Goal: Information Seeking & Learning: Understand process/instructions

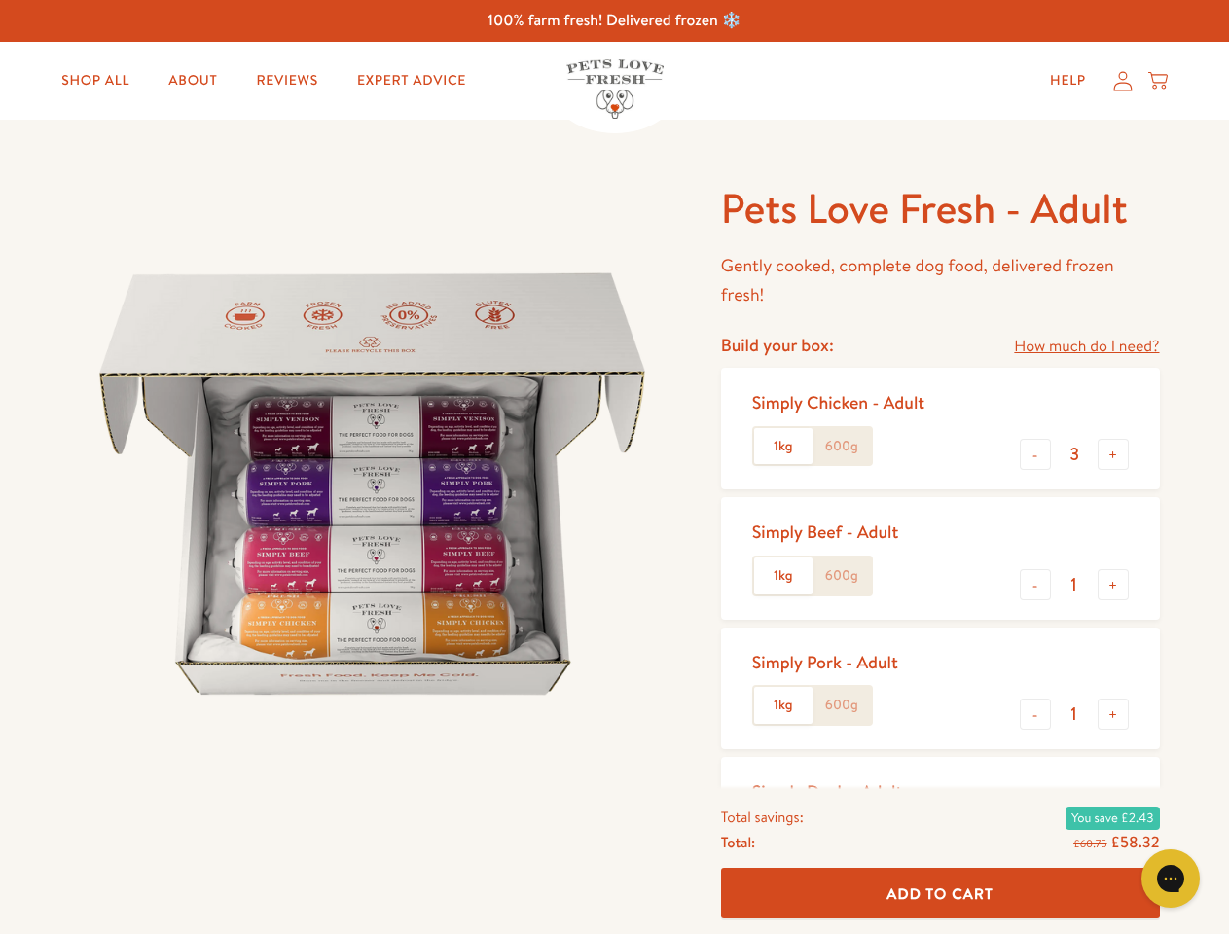
click at [614, 467] on img at bounding box center [372, 484] width 604 height 604
click at [1086, 346] on link "How much do I need?" at bounding box center [1086, 347] width 145 height 26
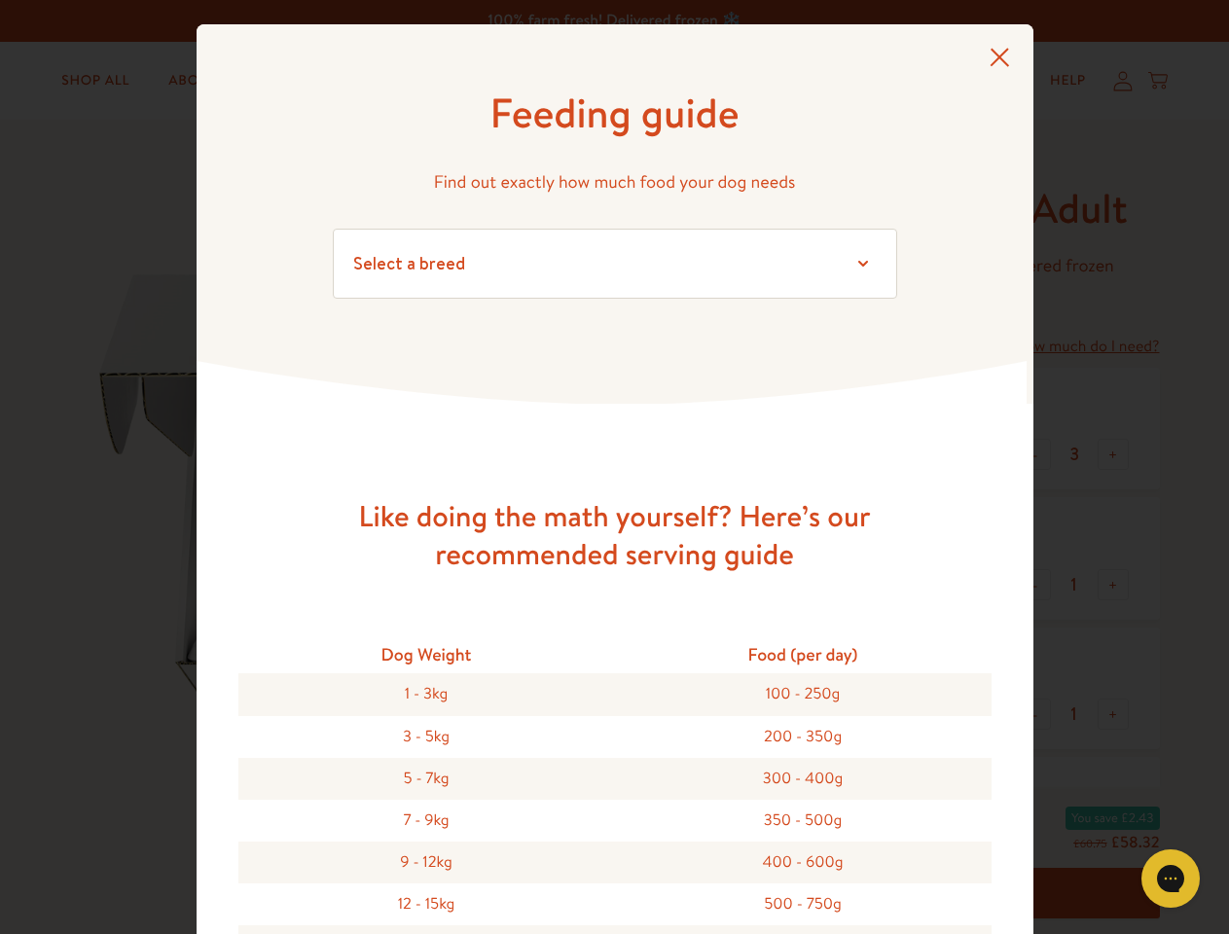
click at [1035, 454] on div "Feeding guide Find out exactly how much food your dog needs Select a breed Affe…" at bounding box center [614, 467] width 1229 height 934
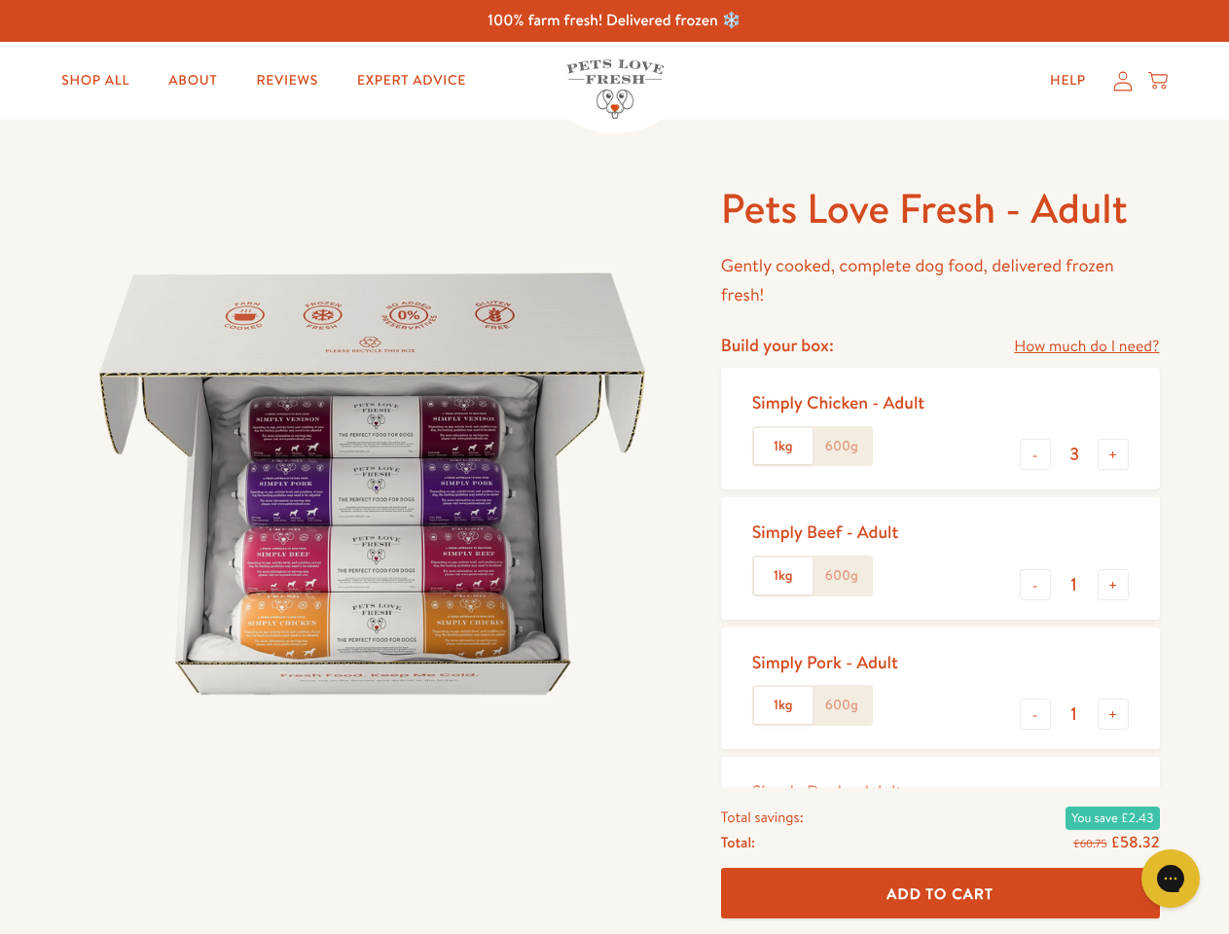
click at [1113, 454] on button "+" at bounding box center [1112, 454] width 31 height 31
type input "4"
click at [1035, 585] on button "-" at bounding box center [1035, 584] width 31 height 31
click at [1113, 585] on button "+" at bounding box center [1112, 584] width 31 height 31
type input "1"
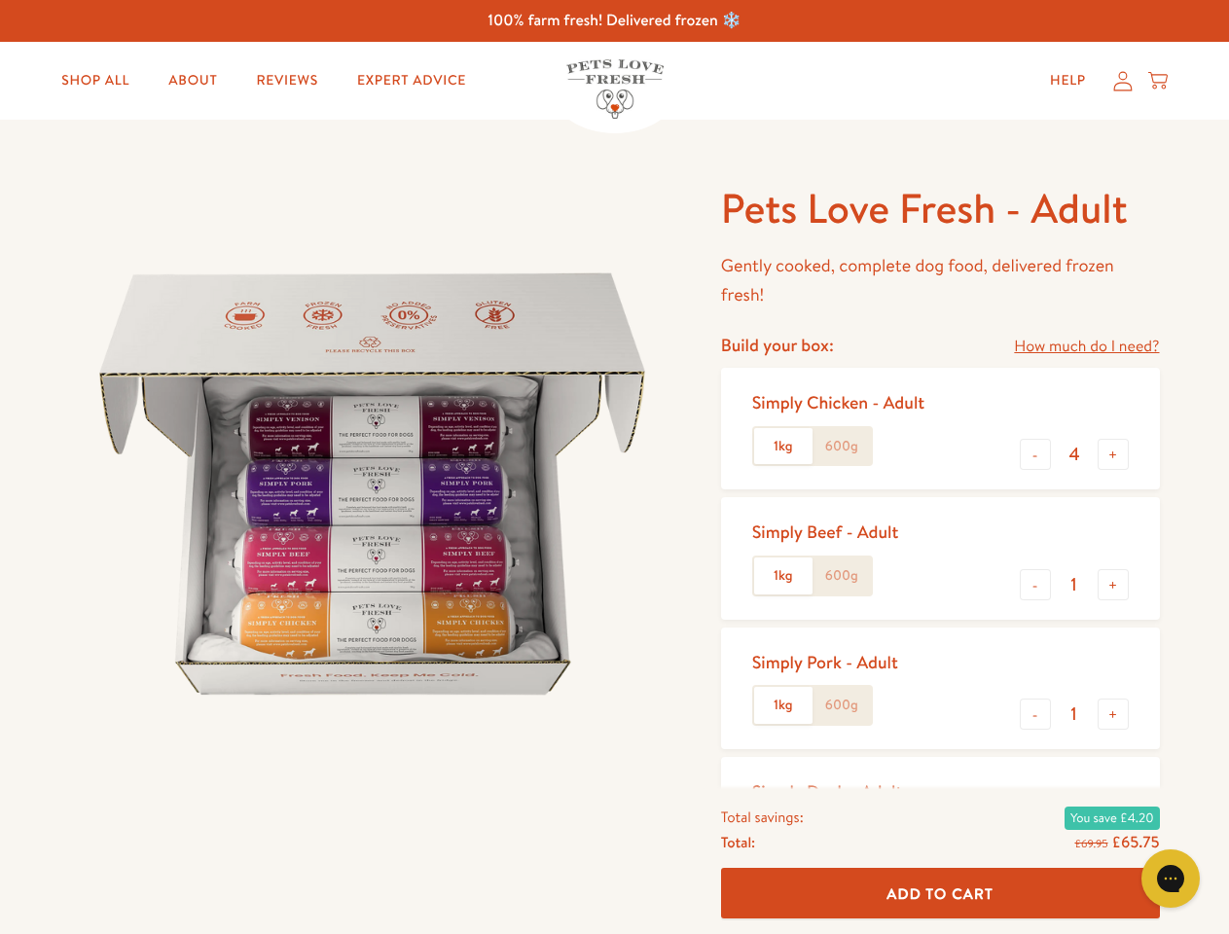
click at [1035, 714] on button "-" at bounding box center [1035, 714] width 31 height 31
click at [1113, 714] on button "+" at bounding box center [1112, 714] width 31 height 31
type input "1"
